Goal: Answer question/provide support

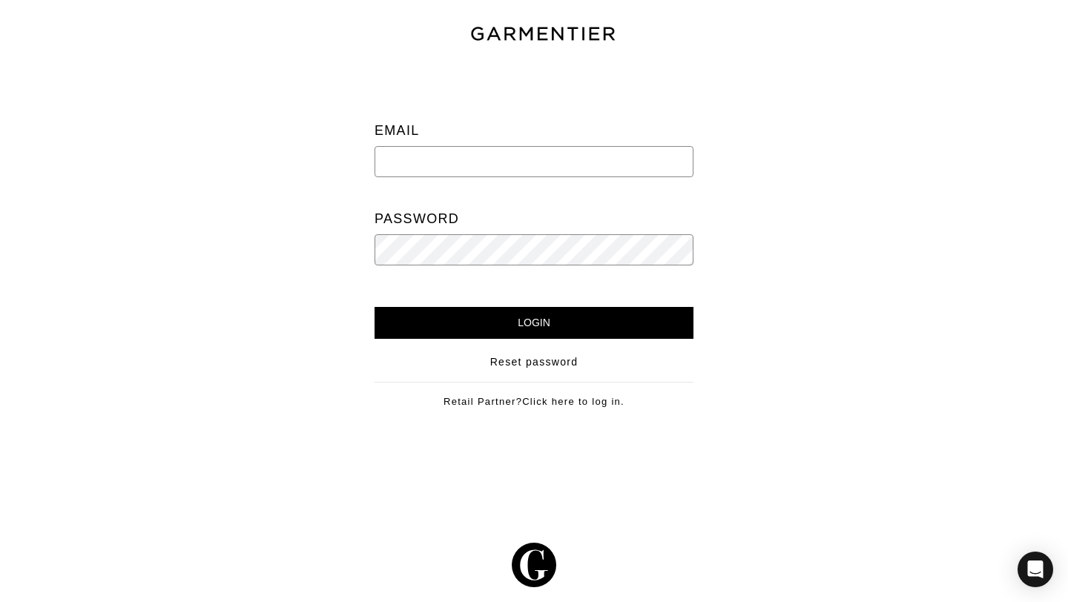
type input "newlands.paula@gmail.com"
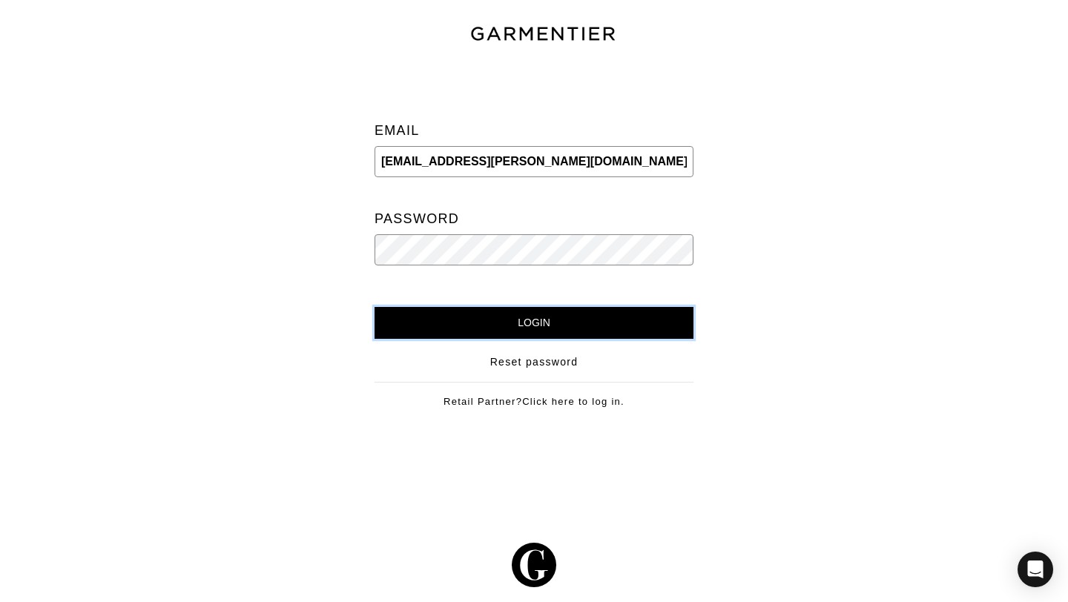
click at [562, 331] on input "Login" at bounding box center [534, 323] width 319 height 32
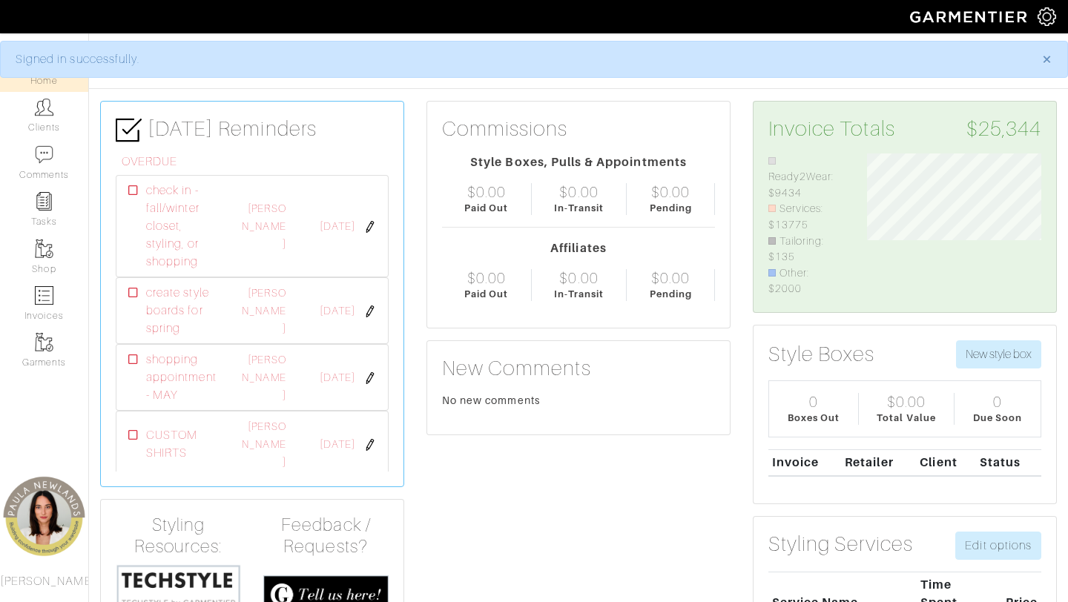
scroll to position [144, 197]
click at [40, 122] on link "Clients" at bounding box center [44, 115] width 88 height 47
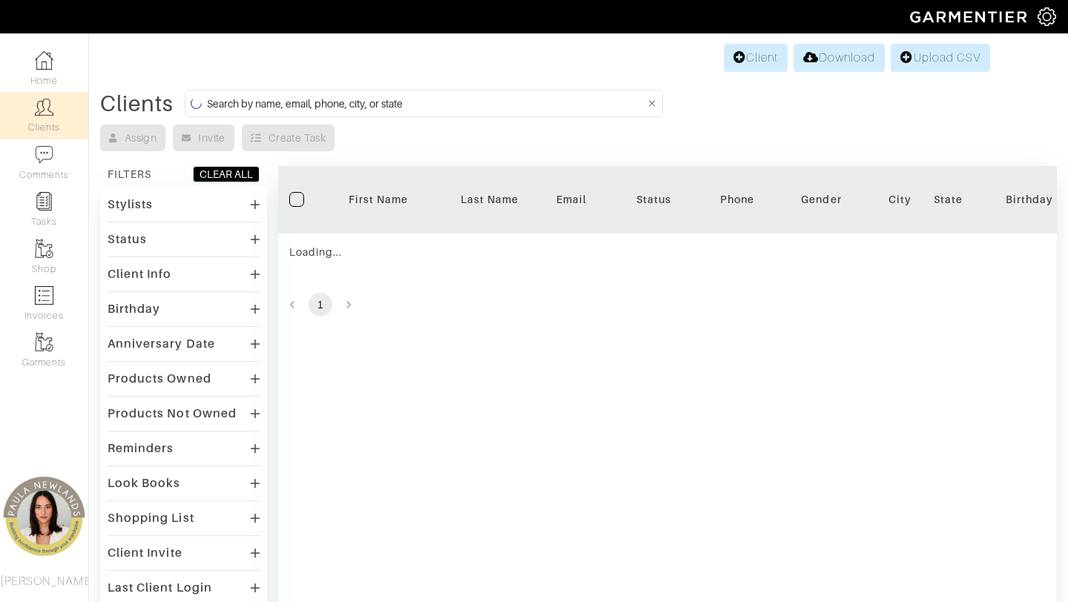
click at [374, 102] on input at bounding box center [426, 103] width 438 height 19
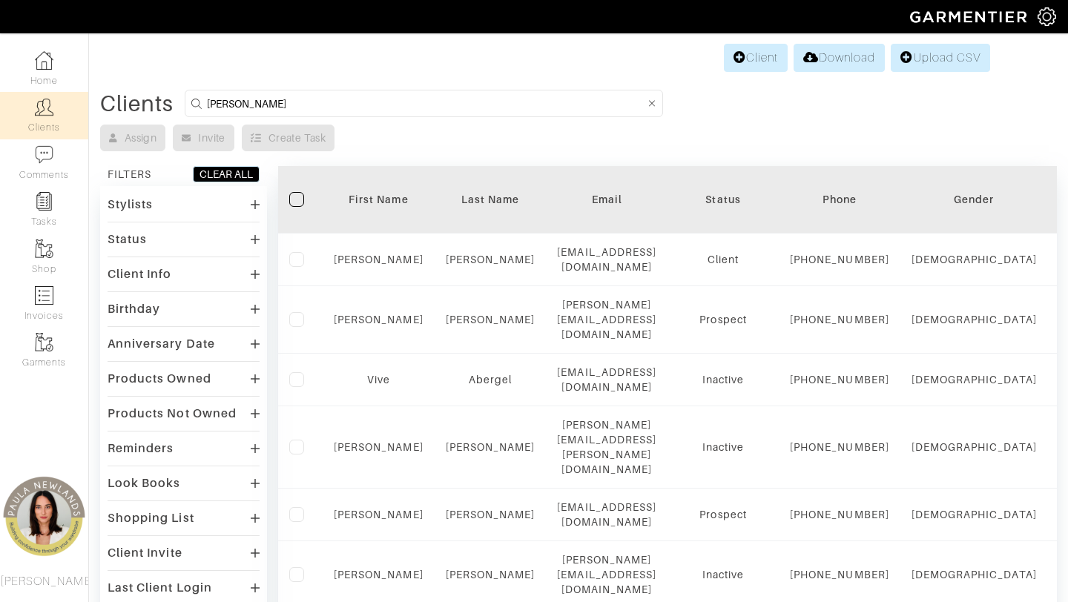
type input "sanah ali"
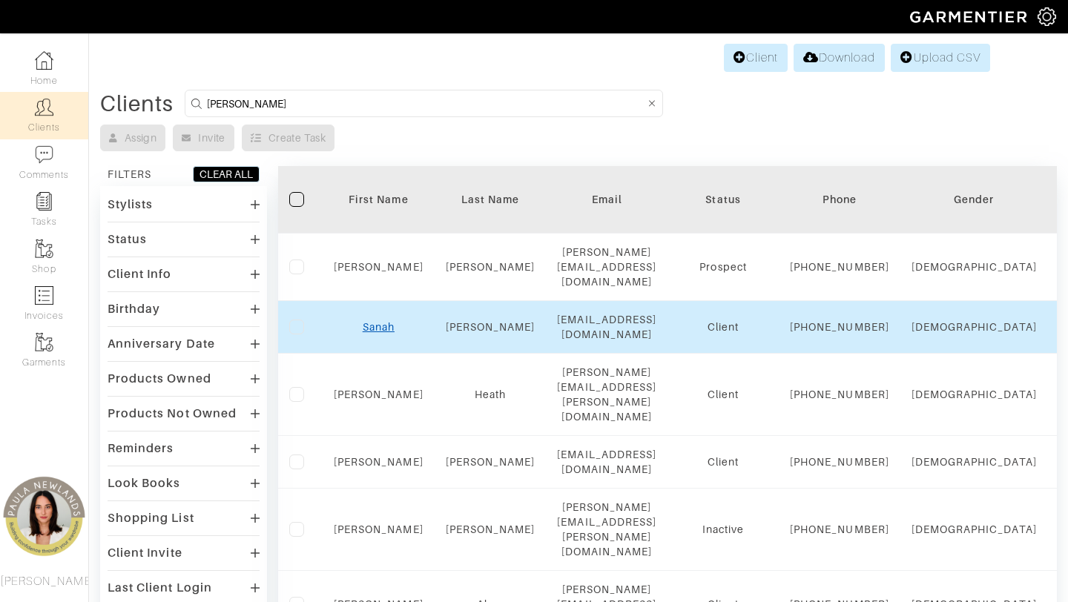
click at [377, 333] on link "Sanah" at bounding box center [379, 327] width 32 height 12
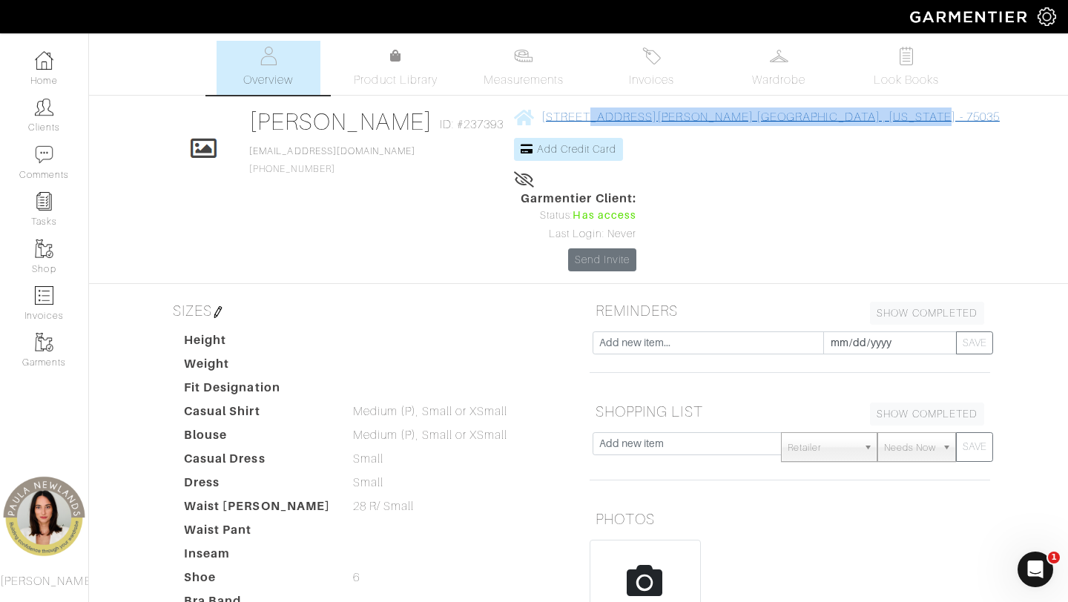
drag, startPoint x: 834, startPoint y: 117, endPoint x: 560, endPoint y: 113, distance: 273.7
click at [560, 113] on div "Click To Edit [PERSON_NAME] ID: #237393 [EMAIL_ADDRESS][DOMAIN_NAME] [PHONE_NUM…" at bounding box center [579, 190] width 846 height 164
copy span "[STREET_ADDRESS][PERSON_NAME][US_STATE]"
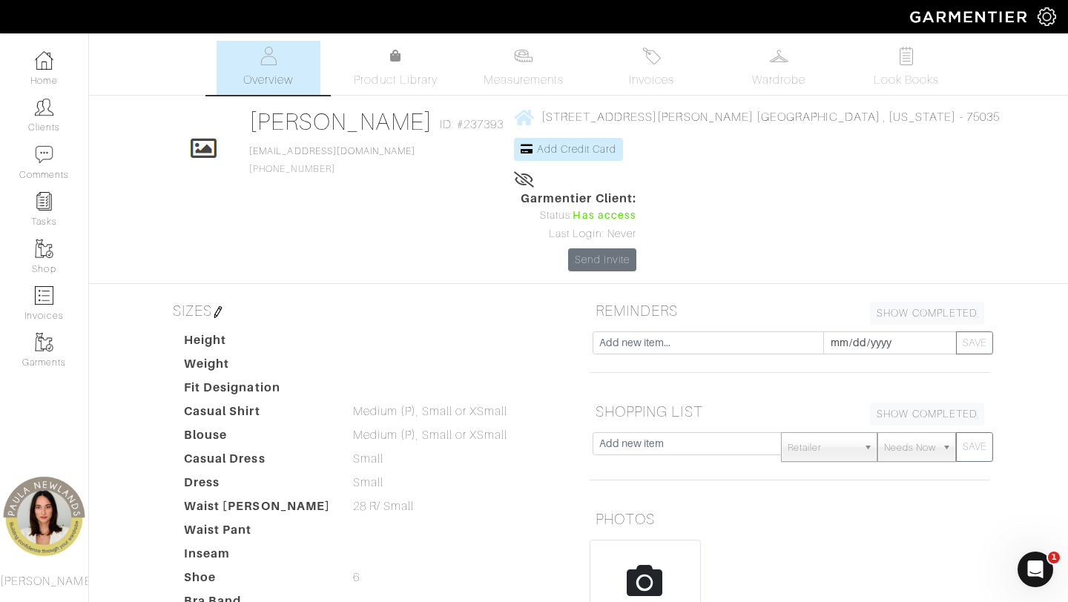
click at [710, 162] on div "[STREET_ADDRESS][PERSON_NAME] [GEOGRAPHIC_DATA] , [US_STATE] - 75035 Add Credit…" at bounding box center [756, 149] width 485 height 82
drag, startPoint x: 415, startPoint y: 154, endPoint x: 300, endPoint y: 154, distance: 115.7
click at [299, 154] on div "Click To Edit [PERSON_NAME] ID: #237393 [EMAIL_ADDRESS][DOMAIN_NAME] [PHONE_NUM…" at bounding box center [579, 190] width 846 height 164
copy link "[EMAIL_ADDRESS][DOMAIN_NAME]"
